Goal: Information Seeking & Learning: Learn about a topic

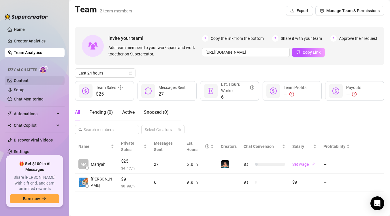
click at [29, 83] on link "Content" at bounding box center [21, 80] width 15 height 5
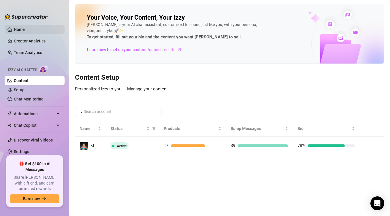
click at [25, 29] on link "Home" at bounding box center [19, 29] width 11 height 5
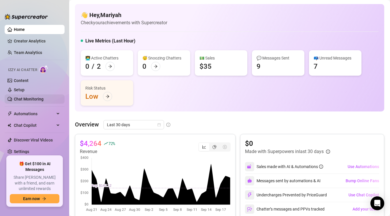
click at [31, 97] on link "Chat Monitoring" at bounding box center [29, 99] width 30 height 5
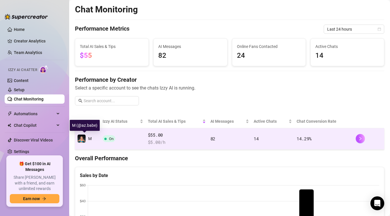
click at [83, 136] on img at bounding box center [82, 138] width 8 height 8
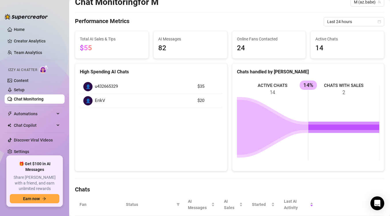
scroll to position [22, 0]
click at [321, 52] on span "14" at bounding box center [347, 47] width 64 height 11
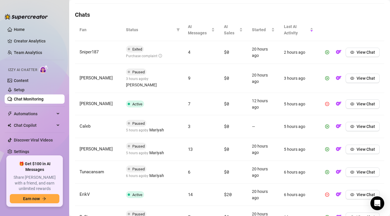
scroll to position [195, 0]
click at [136, 50] on span "Exited" at bounding box center [137, 50] width 10 height 4
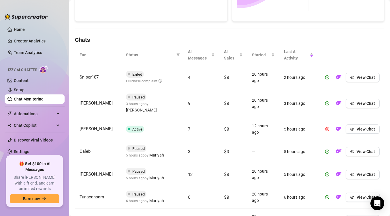
scroll to position [283, 0]
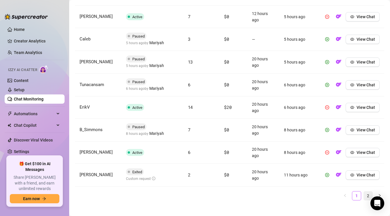
click at [370, 192] on link "2" at bounding box center [368, 195] width 9 height 9
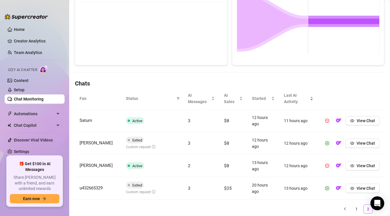
scroll to position [147, 0]
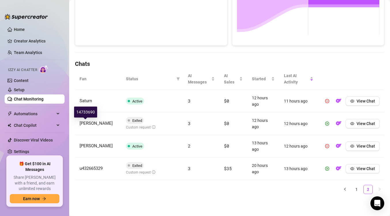
click at [89, 123] on span "[PERSON_NAME]" at bounding box center [96, 123] width 33 height 5
click at [29, 81] on link "Content" at bounding box center [21, 80] width 15 height 5
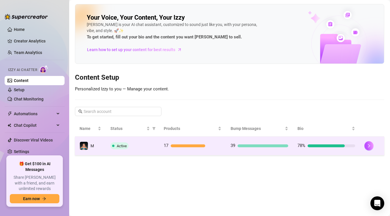
click at [128, 148] on div "Active" at bounding box center [132, 145] width 44 height 7
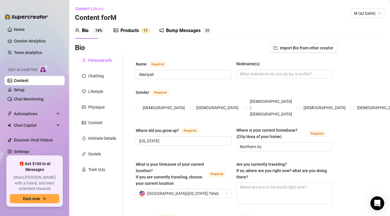
radio input "true"
type input "[DATE]"
click at [96, 76] on div "Chatting" at bounding box center [96, 76] width 16 height 6
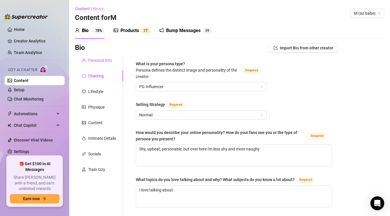
click at [101, 59] on div "Personal Info" at bounding box center [100, 60] width 24 height 6
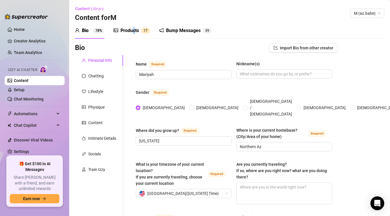
click at [134, 31] on div "Products" at bounding box center [130, 30] width 18 height 7
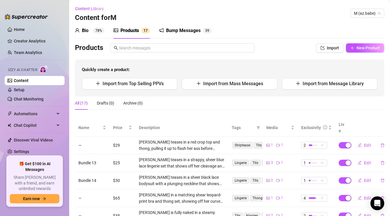
click at [99, 30] on sup "78%" at bounding box center [98, 31] width 11 height 6
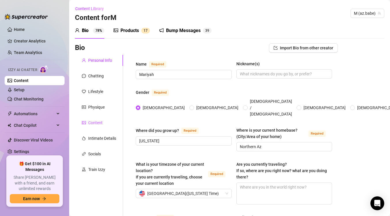
click at [98, 120] on div "Content" at bounding box center [95, 122] width 14 height 6
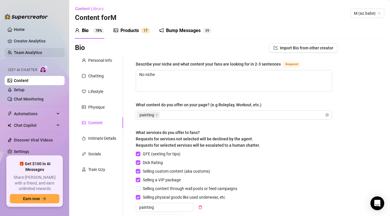
click at [31, 52] on link "Team Analytics" at bounding box center [28, 52] width 28 height 5
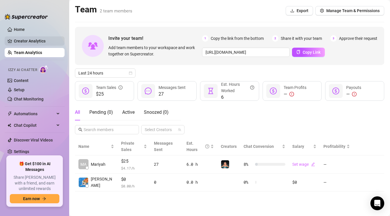
click at [33, 42] on link "Creator Analytics" at bounding box center [37, 40] width 46 height 9
